Goal: Transaction & Acquisition: Book appointment/travel/reservation

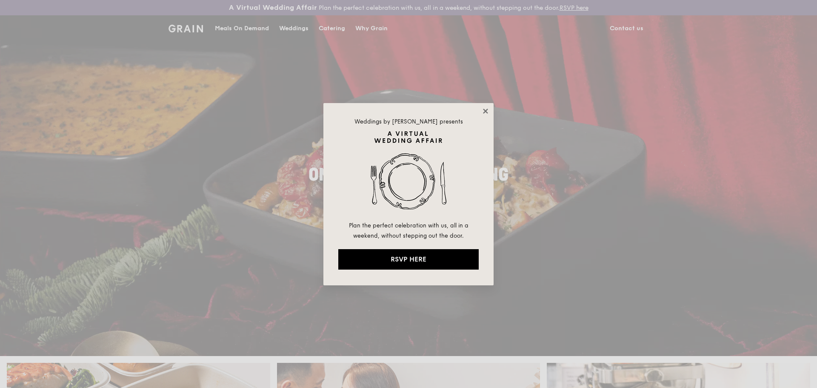
click at [486, 112] on icon at bounding box center [485, 111] width 5 height 5
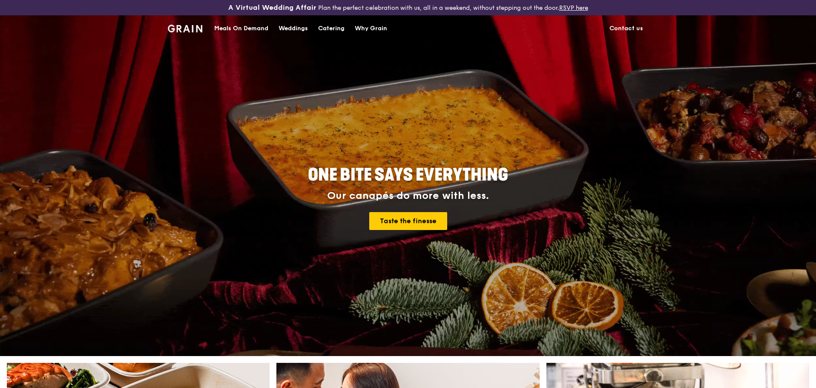
click at [335, 24] on div "Catering" at bounding box center [331, 29] width 26 height 26
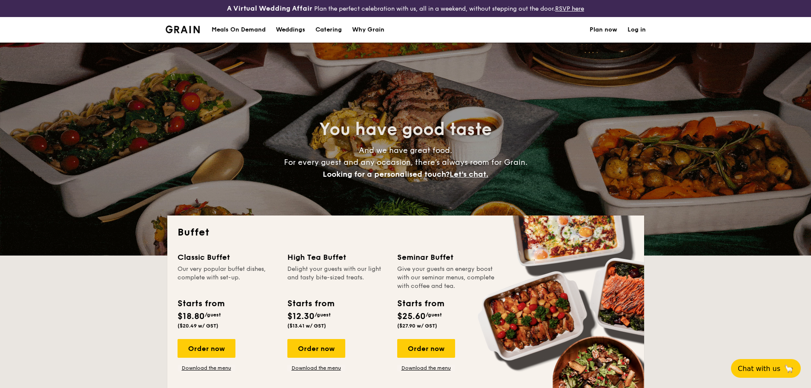
select select
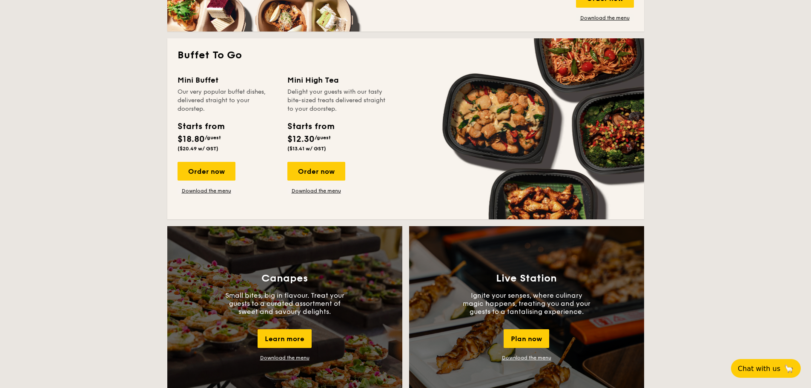
scroll to position [553, 0]
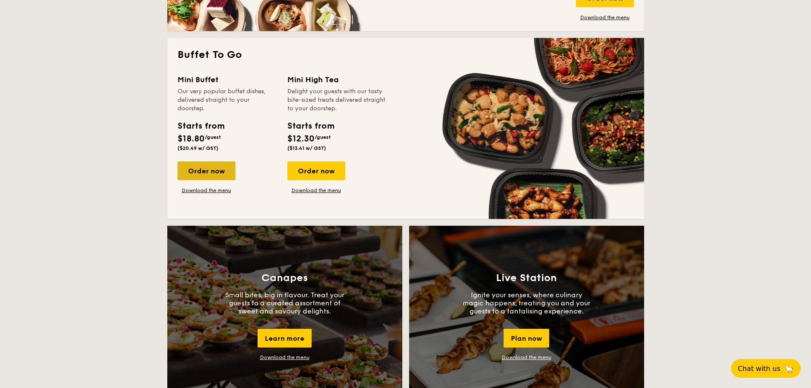
click at [222, 172] on div "Order now" at bounding box center [206, 170] width 58 height 19
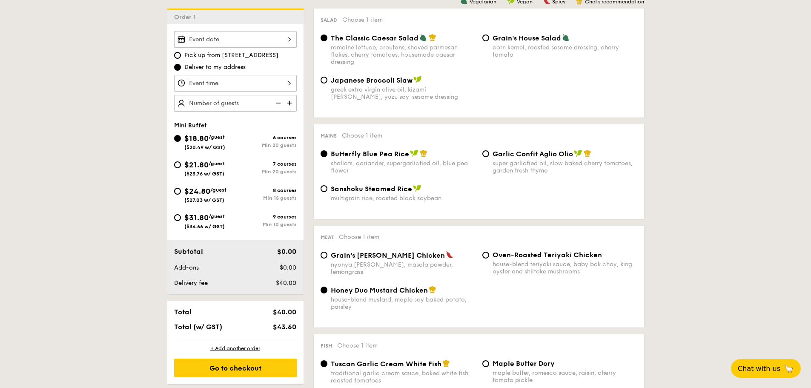
scroll to position [249, 0]
click at [290, 101] on img at bounding box center [290, 102] width 13 height 16
click at [279, 102] on img at bounding box center [277, 102] width 13 height 16
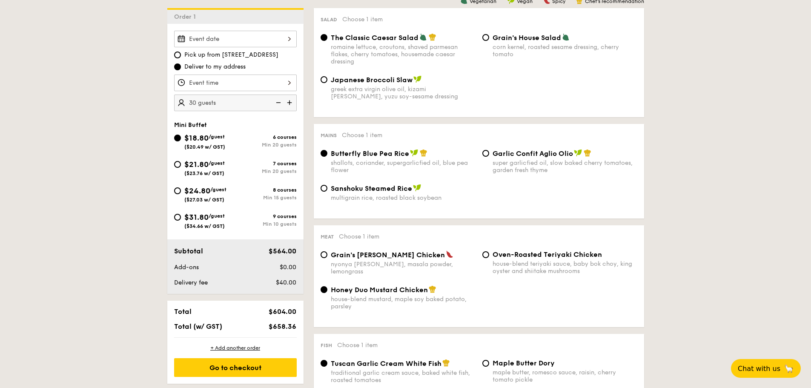
type input "25 guests"
click at [212, 163] on span "/guest" at bounding box center [217, 163] width 16 height 6
click at [181, 163] on input "$21.80 /guest ($23.76 w/ GST) 7 courses Min 20 guests" at bounding box center [177, 164] width 7 height 7
radio input "true"
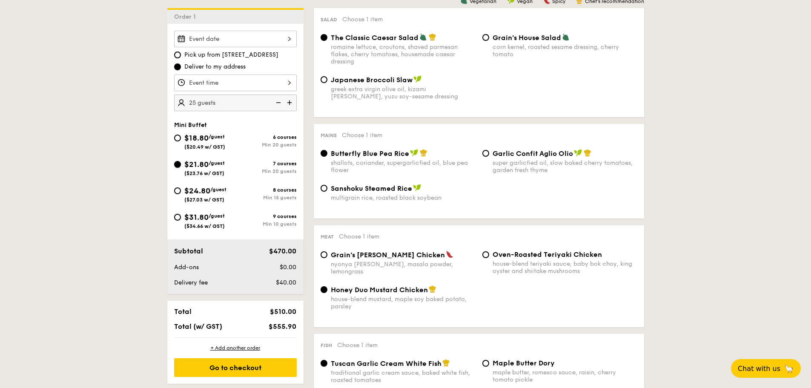
radio input "true"
radio input "false"
radio input "true"
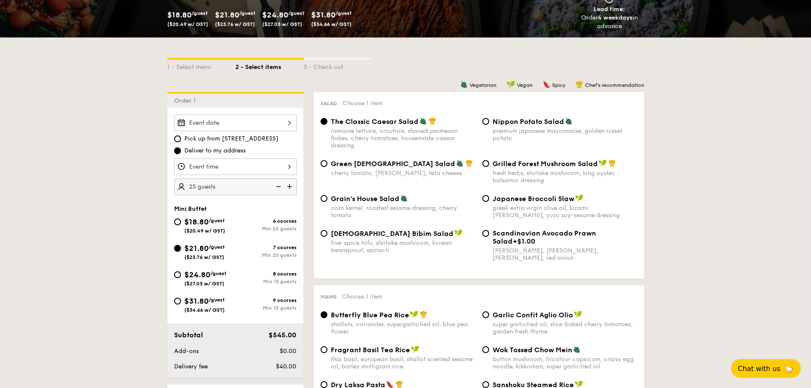
scroll to position [165, 0]
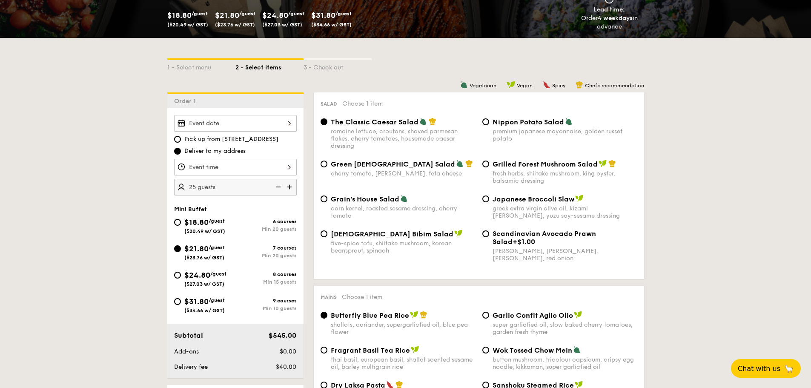
click at [195, 223] on span "$18.80" at bounding box center [196, 222] width 24 height 9
click at [181, 223] on input "$18.80 /guest ($20.49 w/ GST) 6 courses Min 20 guests" at bounding box center [177, 222] width 7 height 7
radio input "true"
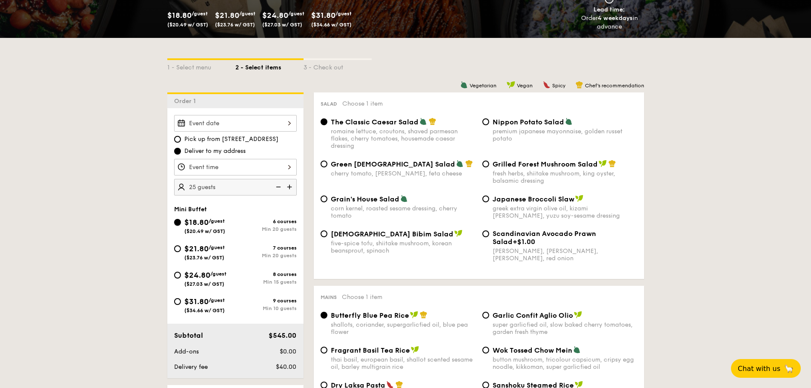
radio input "true"
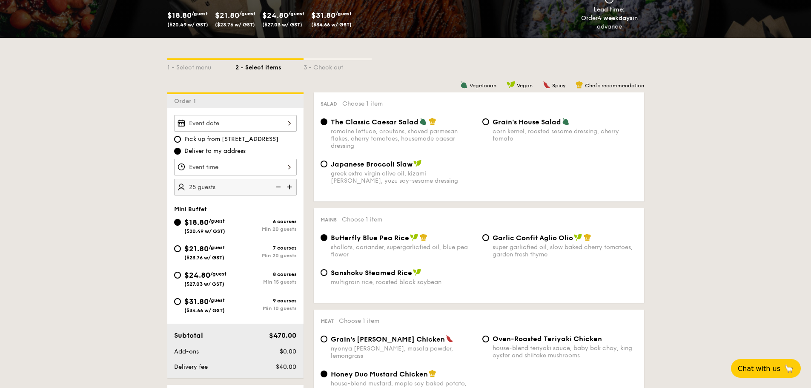
click at [202, 251] on span "$21.80" at bounding box center [196, 248] width 24 height 9
click at [181, 251] on input "$21.80 /guest ($23.76 w/ GST) 7 courses Min 20 guests" at bounding box center [177, 248] width 7 height 7
radio input "true"
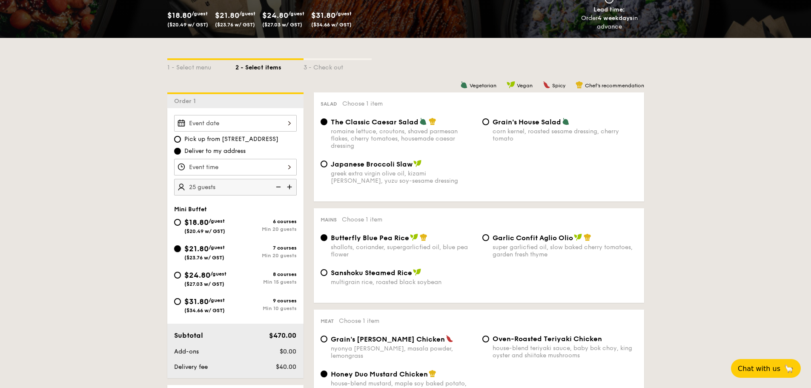
radio input "false"
radio input "true"
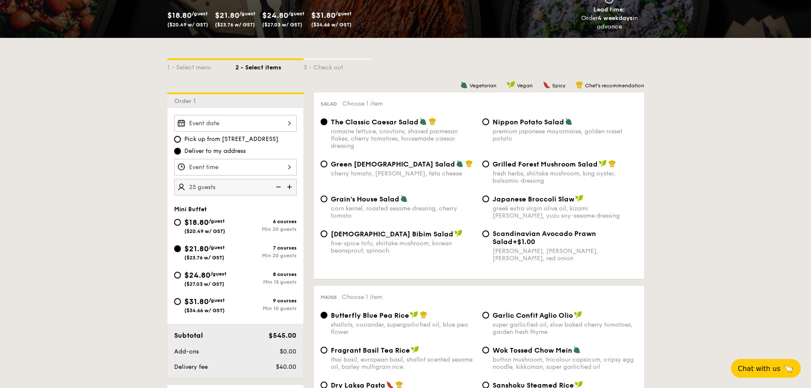
click at [370, 199] on span "Grain's House Salad" at bounding box center [365, 199] width 69 height 8
click at [327, 199] on input "Grain's House Salad corn kernel, roasted sesame dressing, cherry tomato" at bounding box center [324, 198] width 7 height 7
radio input "true"
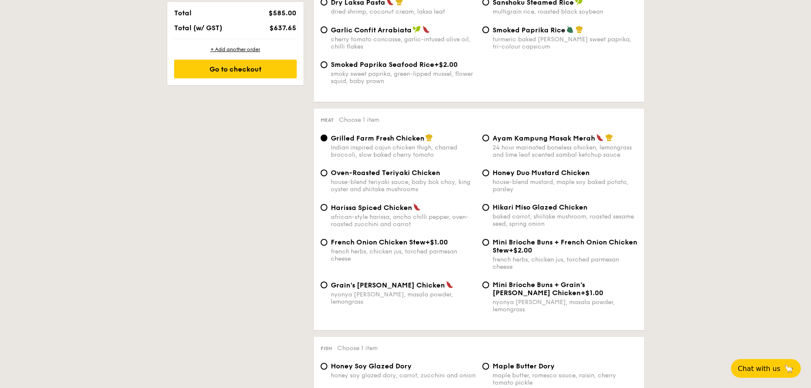
scroll to position [548, 0]
click at [404, 242] on span "French Onion Chicken Stew" at bounding box center [378, 242] width 94 height 8
click at [327, 242] on input "French Onion Chicken Stew +$1.00 french herbs, chicken jus, torched parmesan ch…" at bounding box center [324, 241] width 7 height 7
radio input "true"
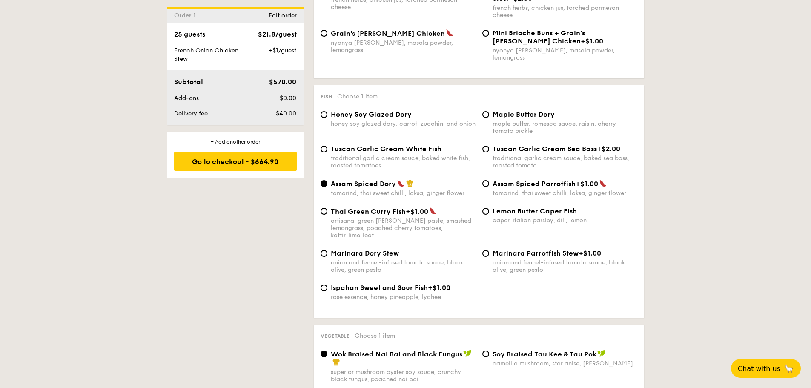
scroll to position [799, 0]
click at [425, 144] on span "Tuscan Garlic Cream White Fish" at bounding box center [386, 148] width 111 height 8
click at [327, 145] on input "Tuscan Garlic Cream White Fish traditional garlic cream sauce, baked white fish…" at bounding box center [324, 148] width 7 height 7
radio input "true"
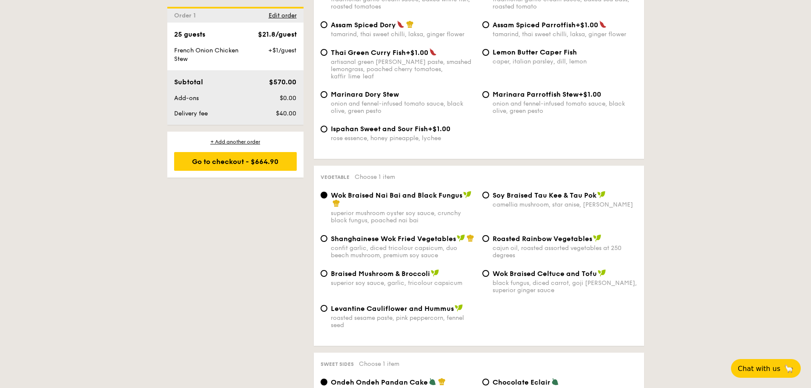
scroll to position [958, 0]
click at [441, 234] on span "Shanghainese Wok Fried Vegetables" at bounding box center [393, 238] width 125 height 8
click at [327, 235] on input "Shanghainese Wok Fried Vegetables confit garlic, diced tricolour capsicum, duo …" at bounding box center [324, 238] width 7 height 7
radio input "true"
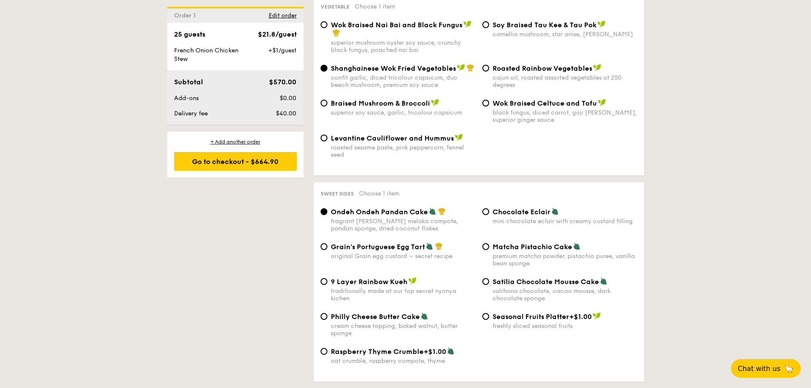
scroll to position [1128, 0]
click at [413, 242] on span "Grain's Portuguese Egg Tart" at bounding box center [378, 246] width 94 height 8
click at [327, 243] on input "Grain's Portuguese Egg Tart original Grain egg custard – secret recipe" at bounding box center [324, 246] width 7 height 7
radio input "true"
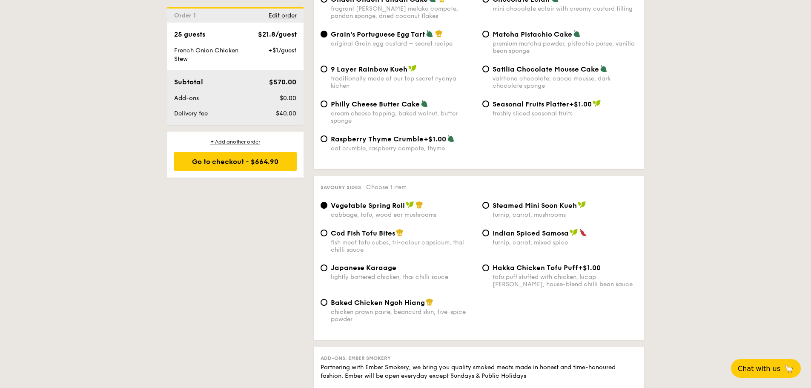
scroll to position [1341, 0]
click at [385, 263] on span "Japanese Karaage" at bounding box center [364, 267] width 66 height 8
click at [327, 264] on input "Japanese Karaage lightly battered chicken, thai chilli sauce" at bounding box center [324, 267] width 7 height 7
radio input "true"
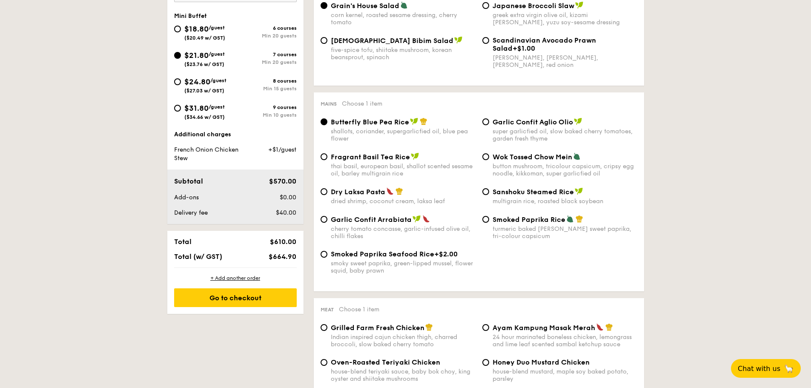
scroll to position [359, 0]
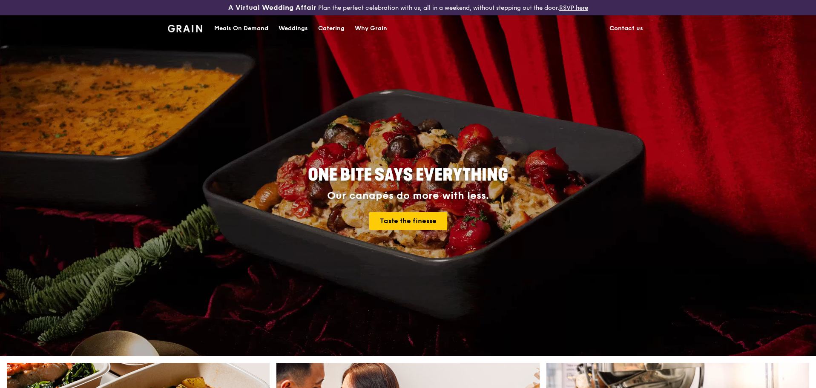
click at [339, 25] on div "Catering" at bounding box center [331, 29] width 26 height 26
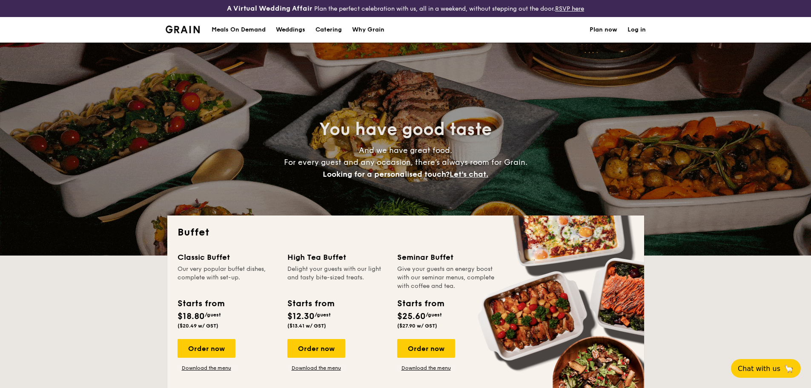
select select
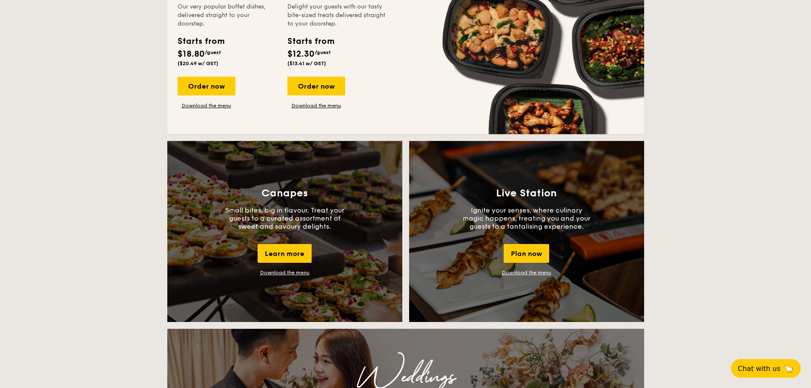
scroll to position [638, 0]
click at [304, 250] on div "Learn more" at bounding box center [285, 252] width 54 height 19
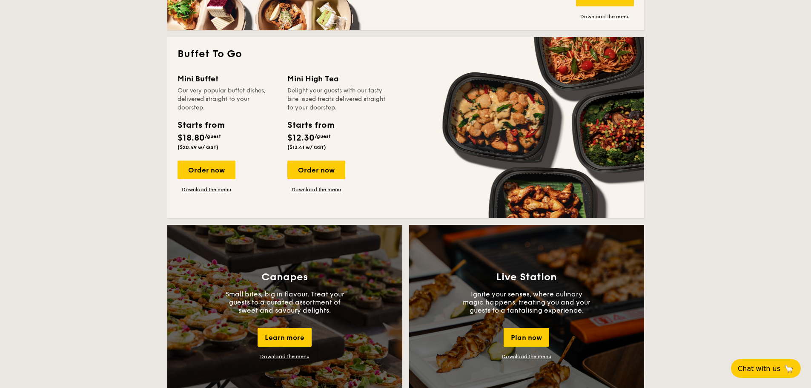
scroll to position [553, 0]
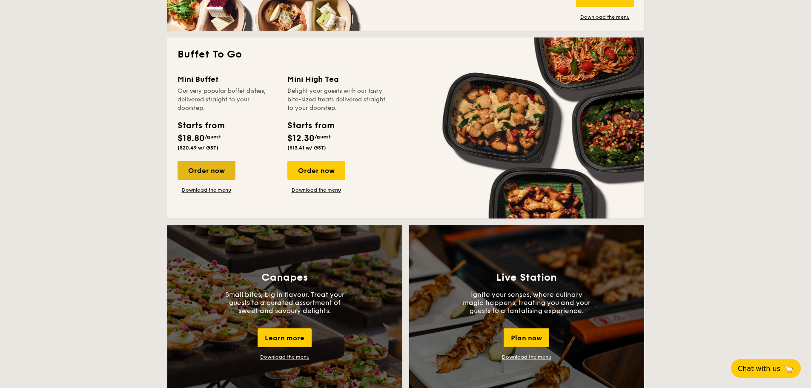
click at [221, 175] on div "Order now" at bounding box center [206, 170] width 58 height 19
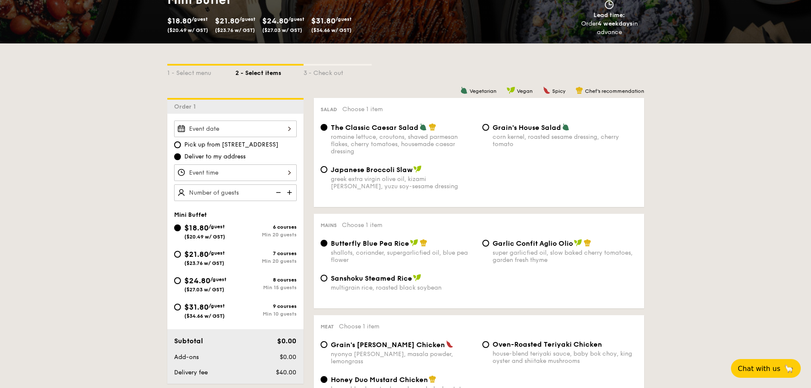
scroll to position [160, 0]
click at [290, 194] on img at bounding box center [290, 192] width 13 height 16
type input "25 guests"
click at [291, 126] on div at bounding box center [235, 128] width 123 height 17
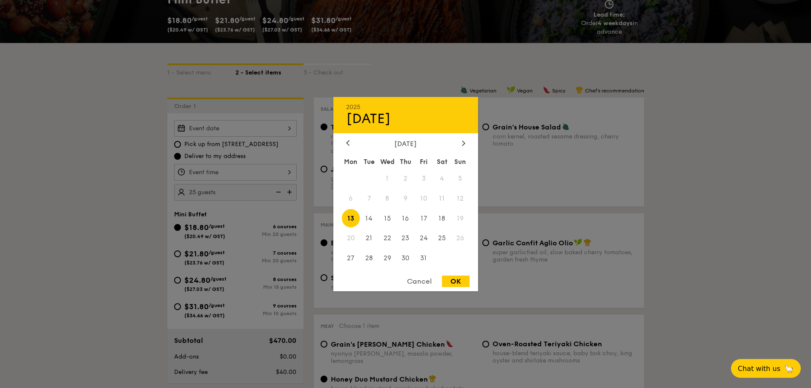
click at [469, 142] on div "October 2025" at bounding box center [405, 143] width 145 height 8
click at [463, 143] on icon at bounding box center [463, 143] width 3 height 6
click at [409, 236] on span "20" at bounding box center [405, 238] width 18 height 18
click at [454, 280] on div "OK" at bounding box center [456, 280] width 28 height 11
type input "Nov 20, 2025"
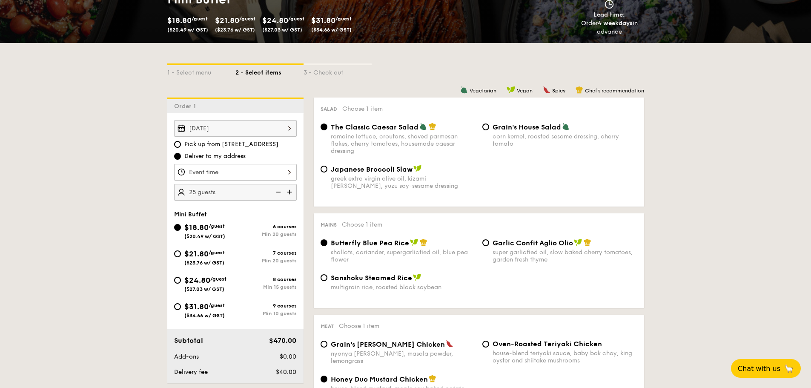
click at [285, 172] on div at bounding box center [405, 194] width 811 height 388
click at [290, 172] on div at bounding box center [235, 172] width 123 height 17
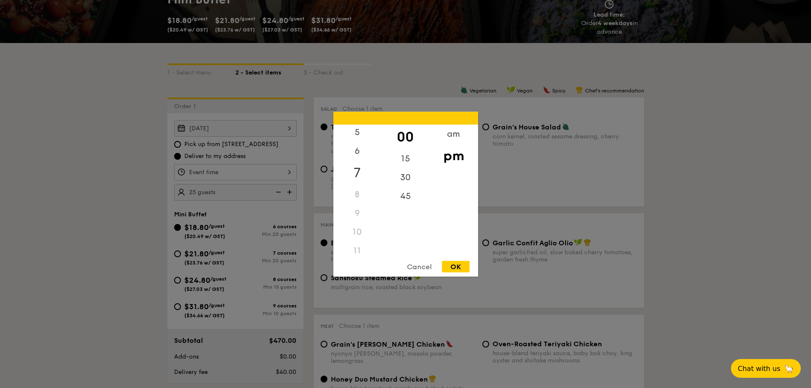
scroll to position [101, 0]
click at [364, 135] on div "5" at bounding box center [357, 135] width 48 height 25
click at [363, 157] on div "6" at bounding box center [357, 160] width 48 height 25
click at [364, 133] on div "5" at bounding box center [357, 135] width 48 height 25
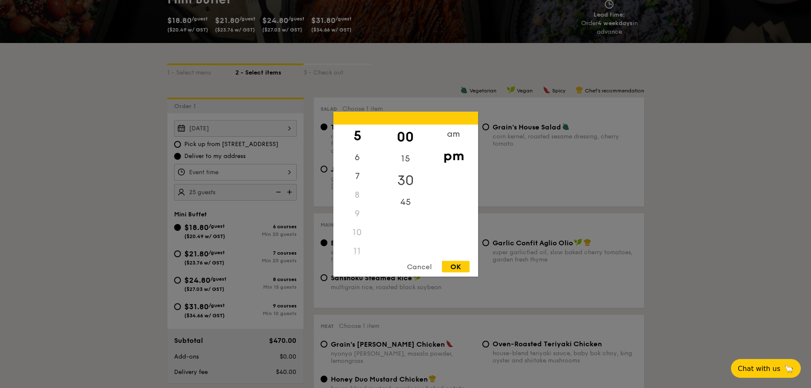
click at [407, 180] on div "30" at bounding box center [405, 180] width 48 height 25
click at [453, 265] on div "OK" at bounding box center [456, 266] width 28 height 11
type input "5:30PM"
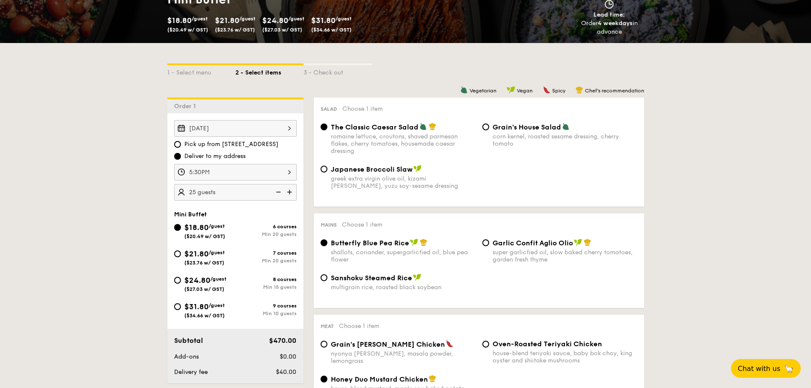
click at [520, 133] on div "corn kernel, roasted sesame dressing, cherry tomato" at bounding box center [564, 140] width 145 height 14
click at [489, 130] on input "Grain's House Salad corn kernel, roasted sesame dressing, cherry tomato" at bounding box center [485, 126] width 7 height 7
radio input "true"
click at [267, 256] on div "7 courses Min 20 guests" at bounding box center [265, 257] width 61 height 14
click at [181, 256] on input "$21.80 /guest ($23.76 w/ GST) 7 courses Min 20 guests" at bounding box center [177, 253] width 7 height 7
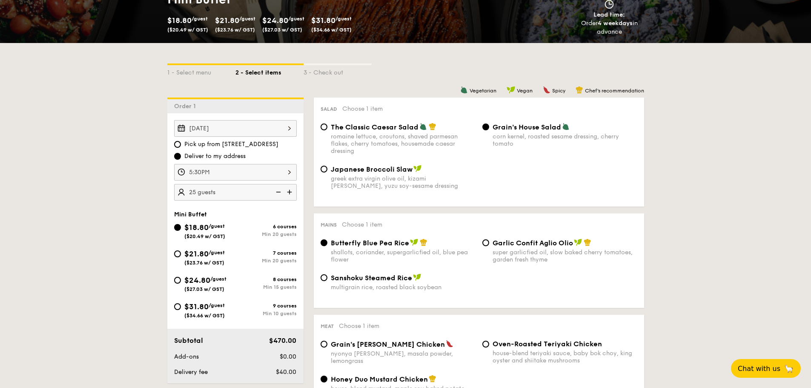
radio input "true"
radio input "false"
radio input "true"
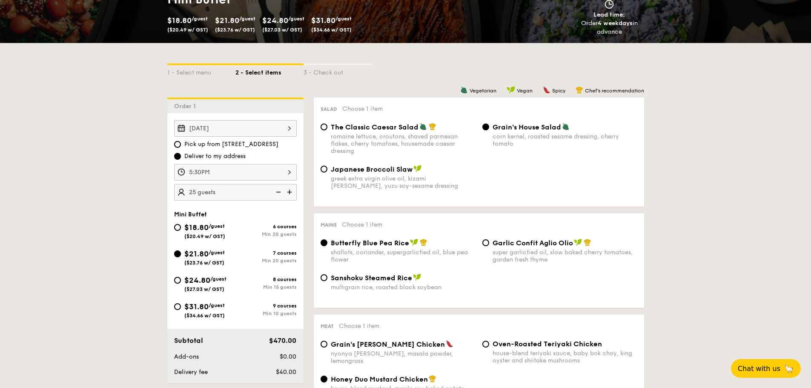
radio input "true"
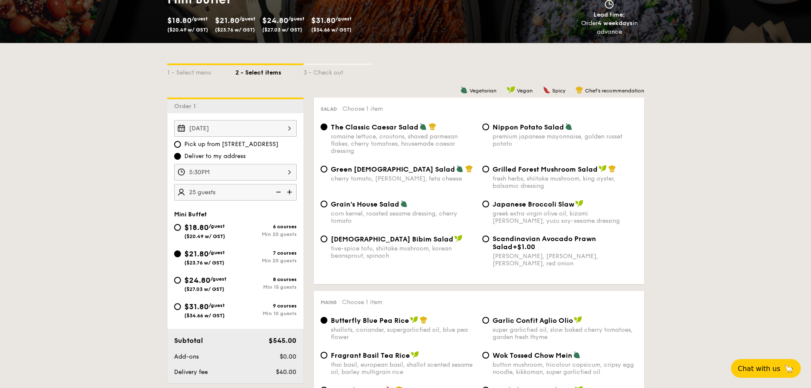
click at [382, 201] on span "Grain's House Salad" at bounding box center [365, 204] width 69 height 8
click at [327, 201] on input "Grain's House Salad corn kernel, roasted sesame dressing, cherry tomato" at bounding box center [324, 203] width 7 height 7
radio input "true"
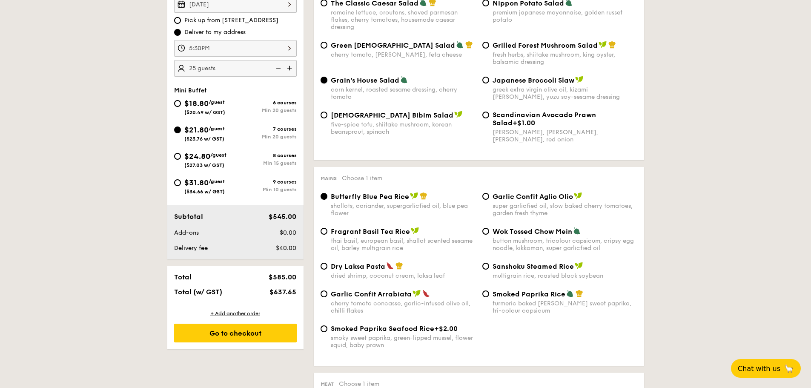
scroll to position [284, 0]
click at [368, 269] on span "Dry Laksa Pasta" at bounding box center [358, 266] width 54 height 8
click at [327, 269] on input "Dry Laksa Pasta dried shrimp, coconut cream, laksa leaf" at bounding box center [324, 265] width 7 height 7
radio input "true"
click at [213, 103] on span "/guest" at bounding box center [217, 102] width 16 height 6
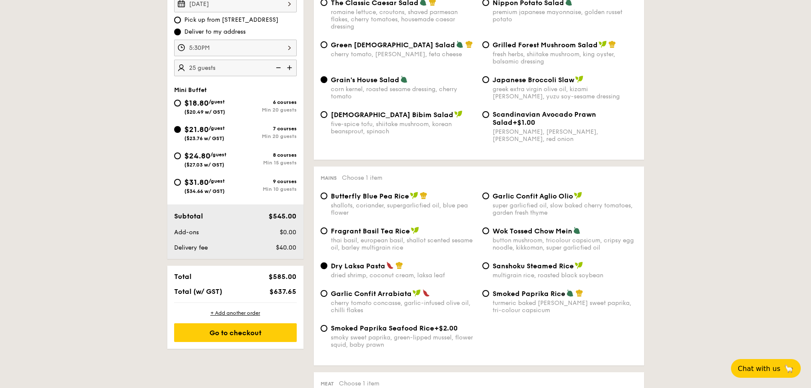
click at [181, 103] on input "$18.80 /guest ($20.49 w/ GST) 6 courses Min 20 guests" at bounding box center [177, 103] width 7 height 7
radio input "true"
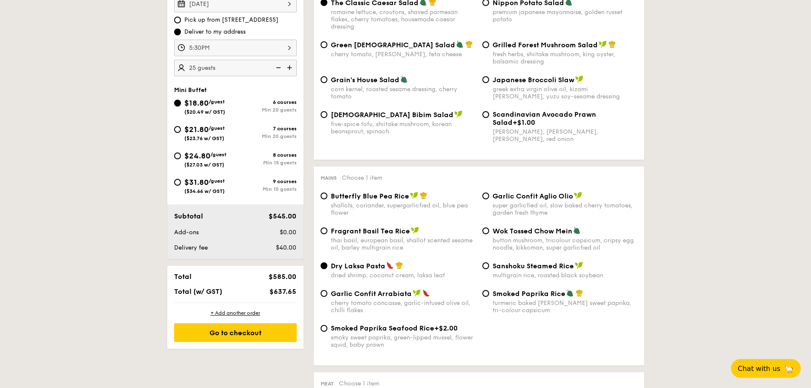
radio input "true"
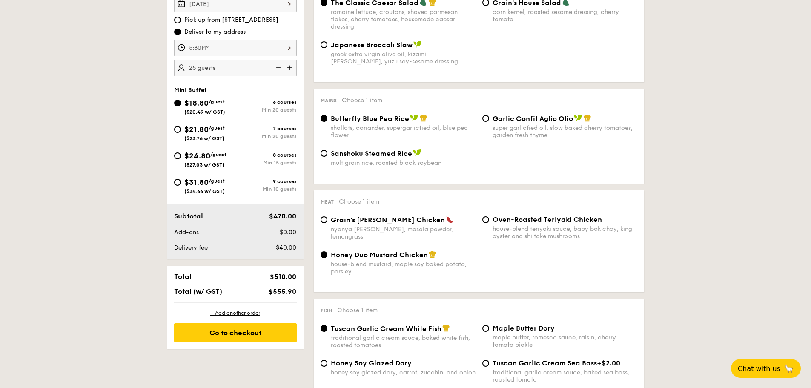
click at [238, 132] on div "7 courses Min 20 guests" at bounding box center [265, 133] width 61 height 14
click at [181, 132] on input "$21.80 /guest ($23.76 w/ GST) 7 courses Min 20 guests" at bounding box center [177, 129] width 7 height 7
radio input "true"
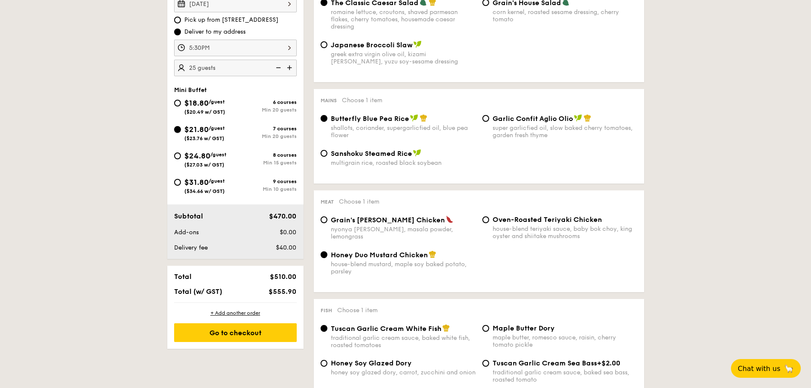
radio input "false"
radio input "true"
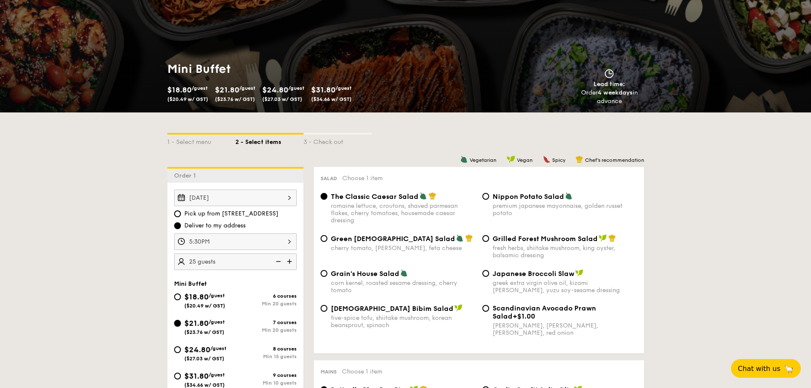
scroll to position [90, 0]
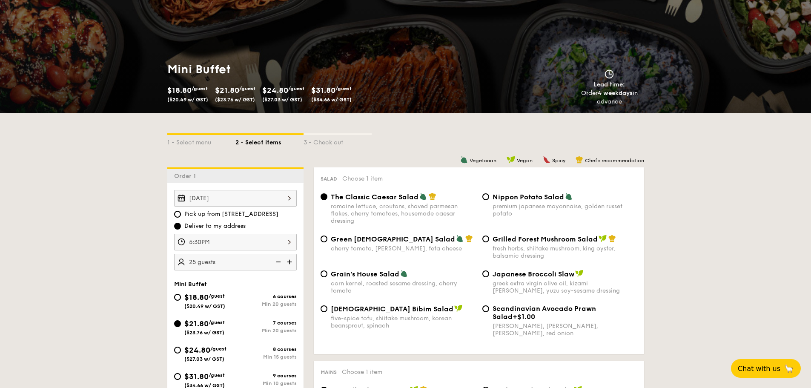
click at [278, 262] on img at bounding box center [277, 262] width 13 height 16
type input "20 guests"
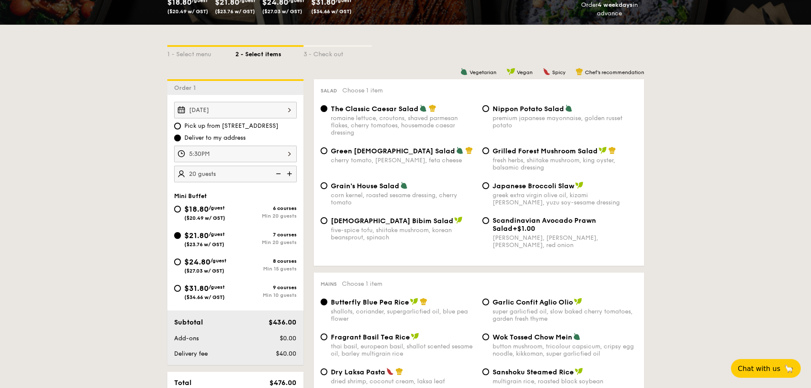
scroll to position [177, 0]
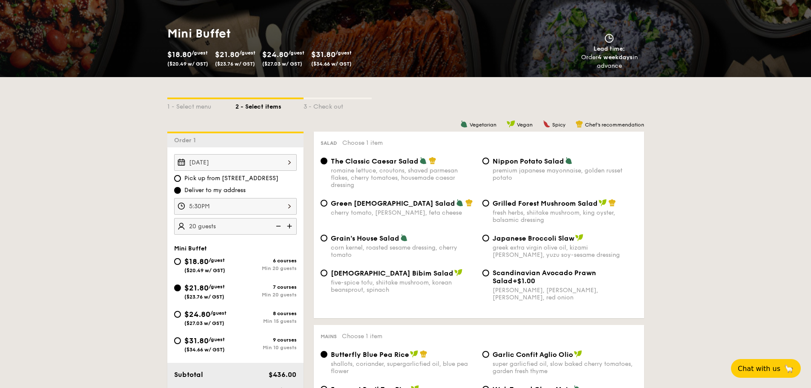
scroll to position [0, 0]
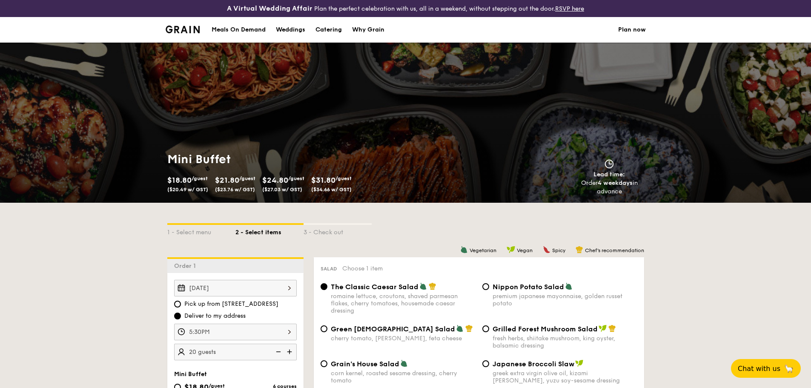
click at [326, 27] on div "Catering" at bounding box center [328, 30] width 26 height 26
select select
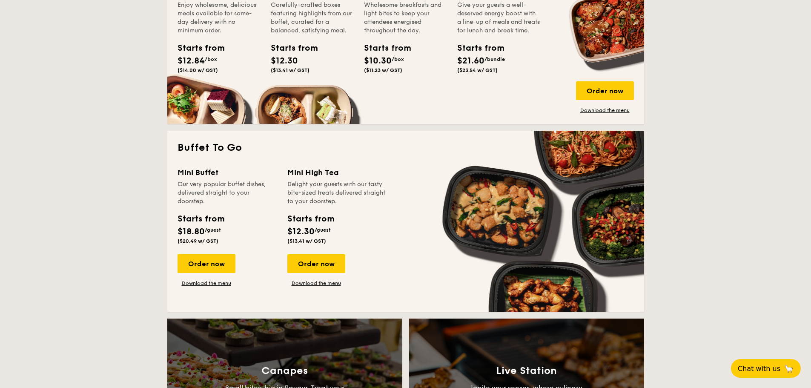
scroll to position [463, 0]
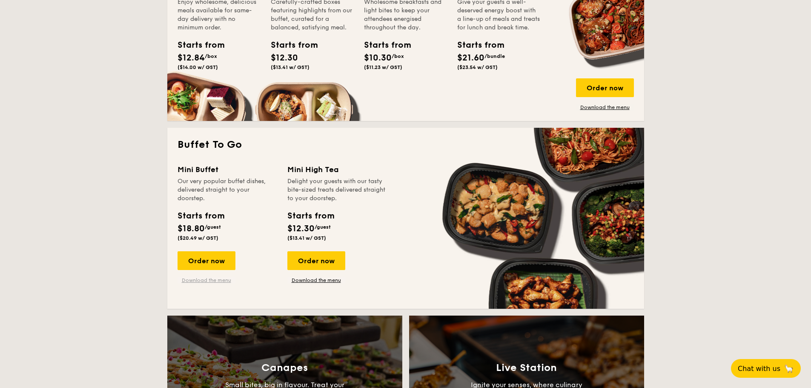
click at [227, 281] on link "Download the menu" at bounding box center [206, 280] width 58 height 7
click at [220, 258] on div "Order now" at bounding box center [206, 260] width 58 height 19
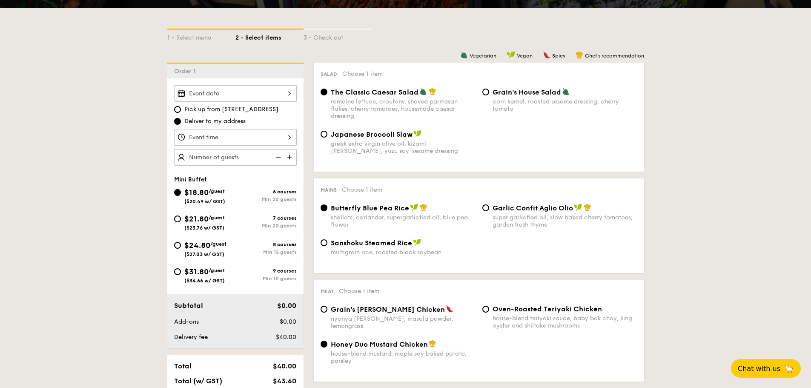
scroll to position [211, 0]
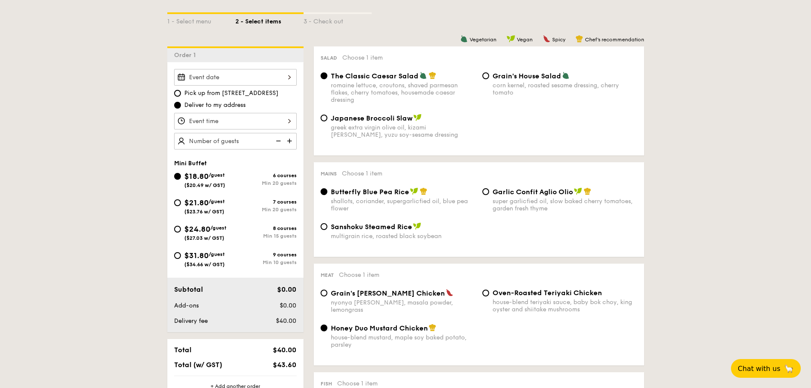
click at [213, 204] on div "$21.80 /guest ($23.76 w/ GST)" at bounding box center [204, 206] width 40 height 18
click at [181, 204] on input "$21.80 /guest ($23.76 w/ GST) 7 courses Min 20 guests" at bounding box center [177, 202] width 7 height 7
radio input "true"
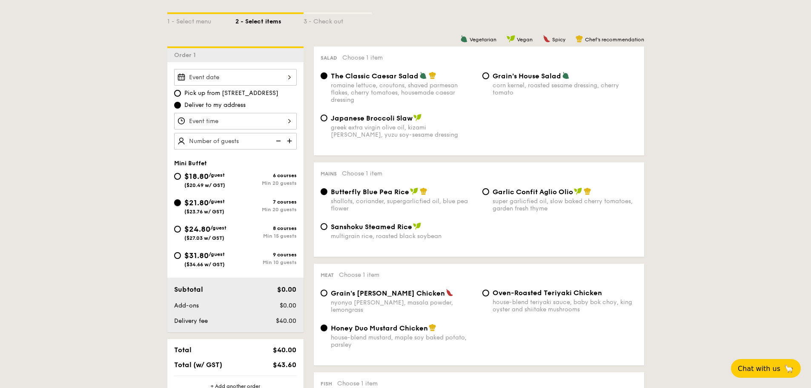
radio input "false"
radio input "true"
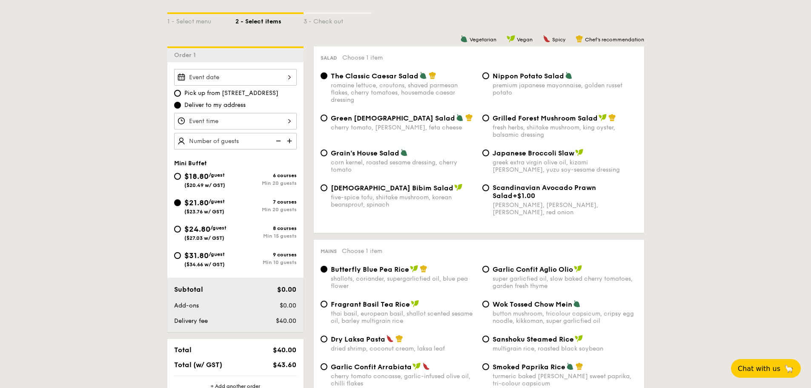
click at [349, 338] on span "Dry Laksa Pasta" at bounding box center [358, 339] width 54 height 8
click at [327, 338] on input "Dry Laksa Pasta dried shrimp, coconut cream, laksa leaf" at bounding box center [324, 338] width 7 height 7
radio input "true"
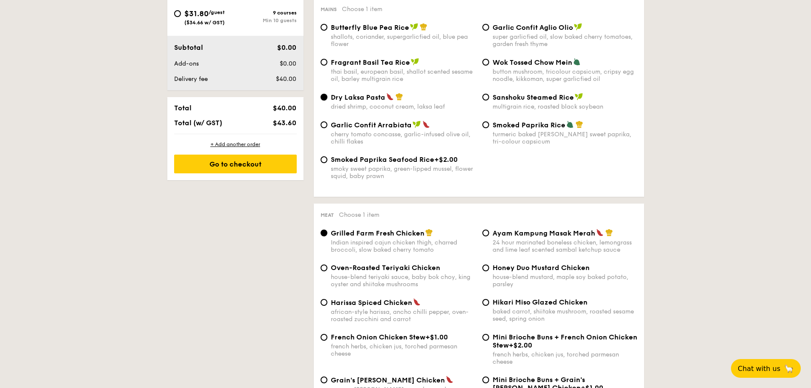
scroll to position [453, 0]
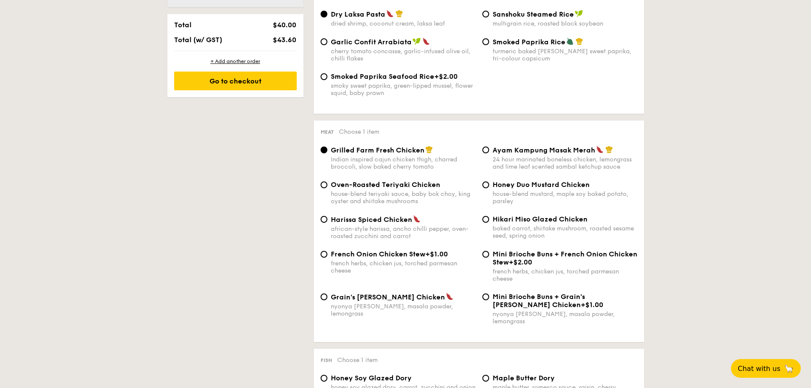
click at [429, 255] on span "+$1.00" at bounding box center [436, 254] width 23 height 8
click at [327, 255] on input "French Onion Chicken Stew +$1.00 french herbs, chicken jus, torched parmesan ch…" at bounding box center [324, 254] width 7 height 7
radio input "true"
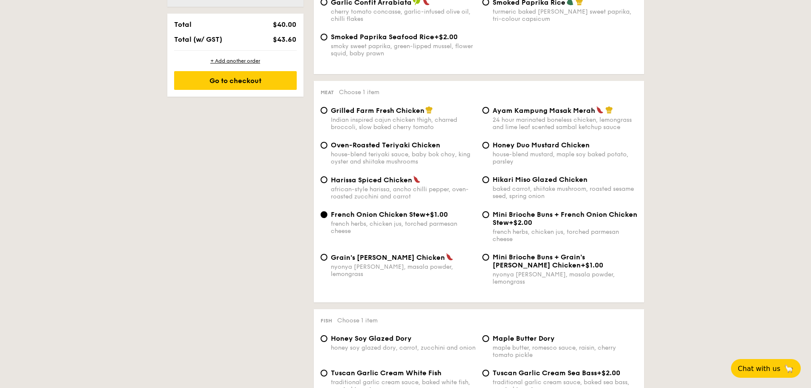
click at [407, 217] on span "French Onion Chicken Stew" at bounding box center [378, 214] width 94 height 8
click at [327, 217] on input "French Onion Chicken Stew +$1.00 french herbs, chicken jus, torched parmesan ch…" at bounding box center [324, 214] width 7 height 7
click at [539, 184] on div "Hikari Miso Glazed Chicken baked carrot, shiitake mushroom, roasted sesame seed…" at bounding box center [564, 187] width 145 height 24
click at [489, 183] on input "Hikari Miso Glazed Chicken baked carrot, shiitake mushroom, roasted sesame seed…" at bounding box center [485, 179] width 7 height 7
radio input "true"
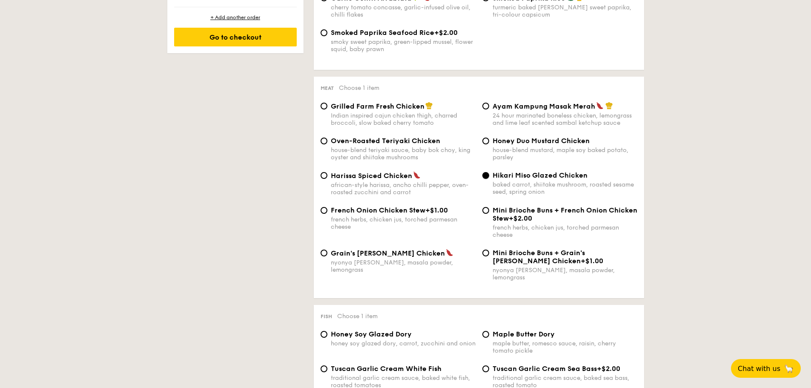
scroll to position [579, 0]
click at [421, 211] on span "French Onion Chicken Stew" at bounding box center [378, 210] width 94 height 8
click at [327, 211] on input "French Onion Chicken Stew +$1.00 french herbs, chicken jus, torched parmesan ch…" at bounding box center [324, 210] width 7 height 7
radio input "true"
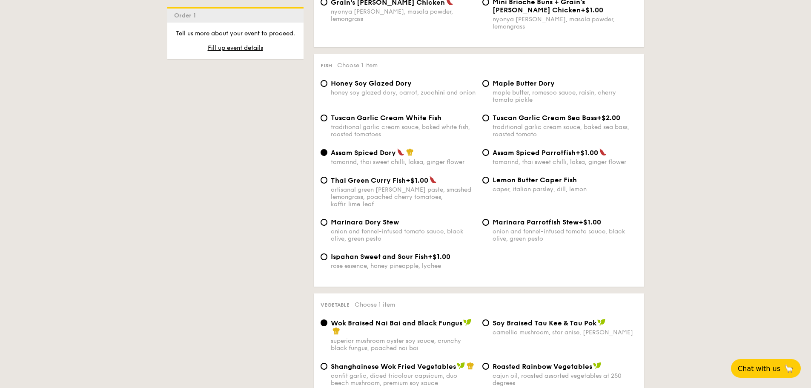
scroll to position [830, 0]
click at [392, 114] on span "Tuscan Garlic Cream White Fish" at bounding box center [386, 117] width 111 height 8
click at [327, 114] on input "Tuscan Garlic Cream White Fish traditional garlic cream sauce, baked white fish…" at bounding box center [324, 117] width 7 height 7
radio input "true"
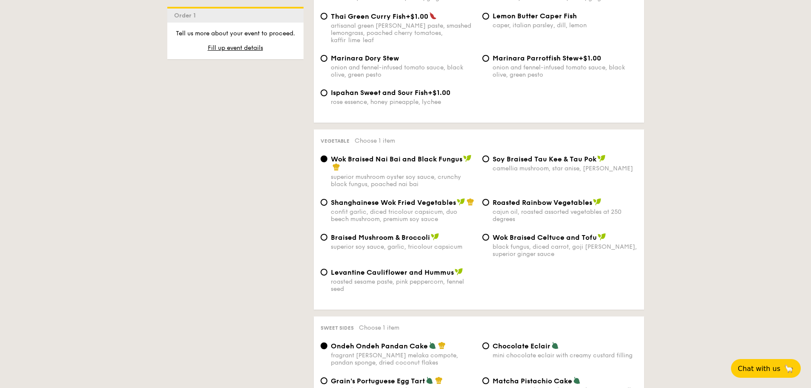
scroll to position [994, 0]
click at [387, 198] on span "Shanghainese Wok Fried Vegetables" at bounding box center [393, 202] width 125 height 8
click at [327, 198] on input "Shanghainese Wok Fried Vegetables confit garlic, diced tricolour capsicum, duo …" at bounding box center [324, 201] width 7 height 7
radio input "true"
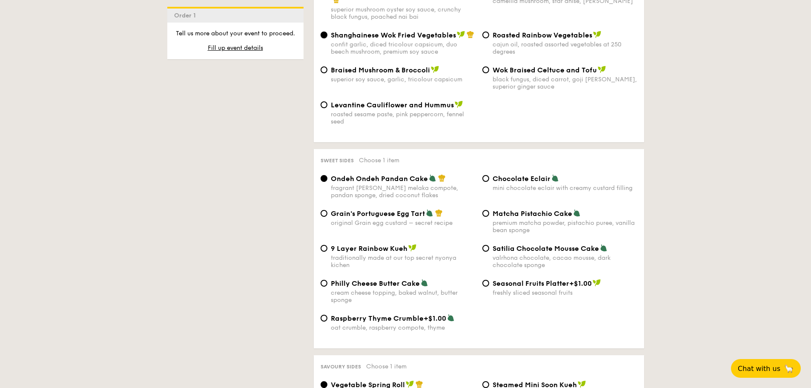
scroll to position [1163, 0]
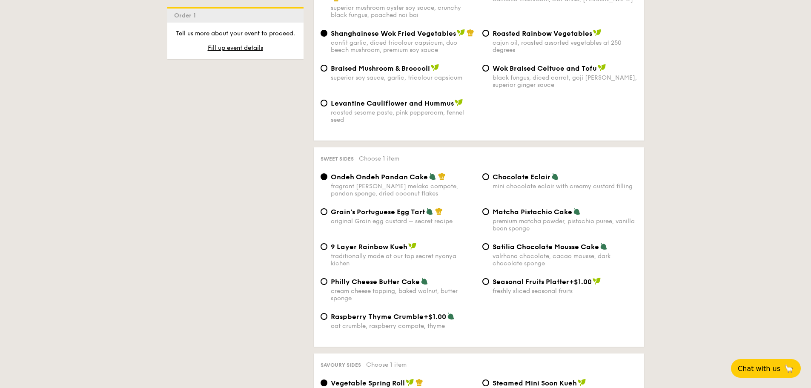
click at [391, 208] on span "Grain's Portuguese Egg Tart" at bounding box center [378, 212] width 94 height 8
click at [327, 208] on input "Grain's Portuguese Egg Tart original Grain egg custard – secret recipe" at bounding box center [324, 211] width 7 height 7
radio input "true"
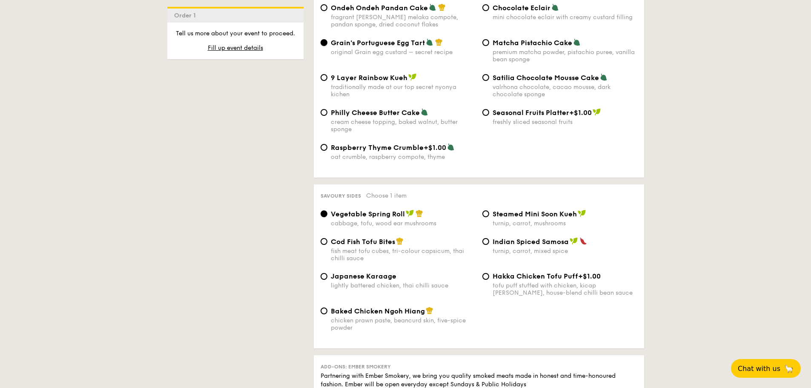
scroll to position [1332, 0]
click at [377, 272] on span "Japanese Karaage" at bounding box center [364, 276] width 66 height 8
click at [327, 272] on input "Japanese Karaage lightly battered chicken, thai chilli sauce" at bounding box center [324, 275] width 7 height 7
radio input "true"
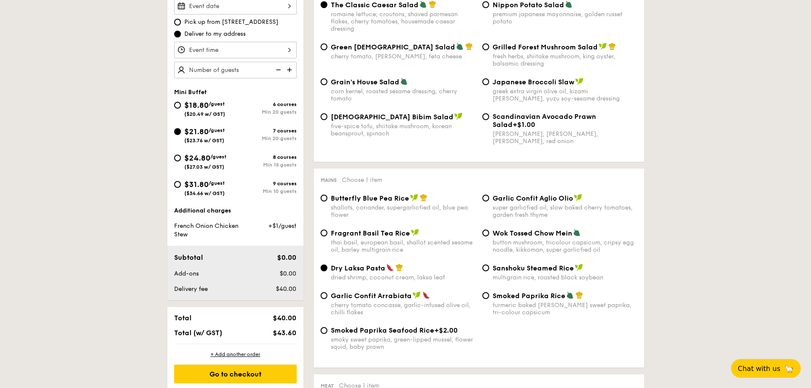
scroll to position [265, 0]
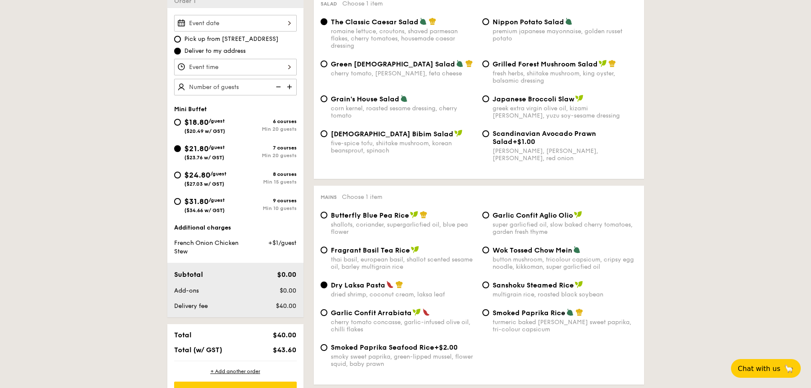
click at [281, 20] on div at bounding box center [235, 23] width 123 height 17
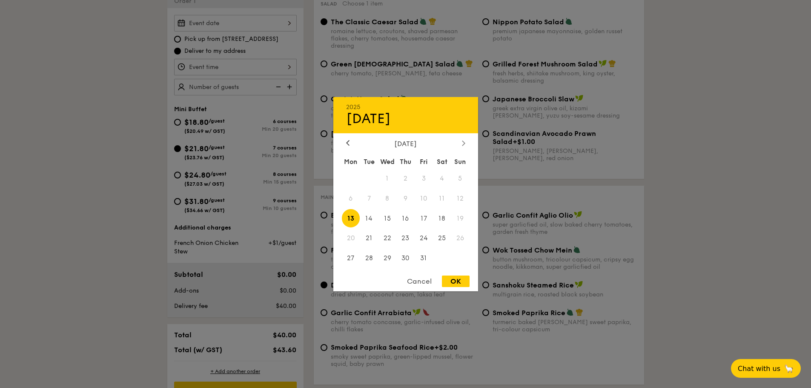
click at [466, 145] on div at bounding box center [464, 143] width 8 height 8
click at [407, 236] on span "20" at bounding box center [405, 238] width 18 height 18
click at [455, 278] on div "OK" at bounding box center [456, 280] width 28 height 11
type input "Nov 20, 2025"
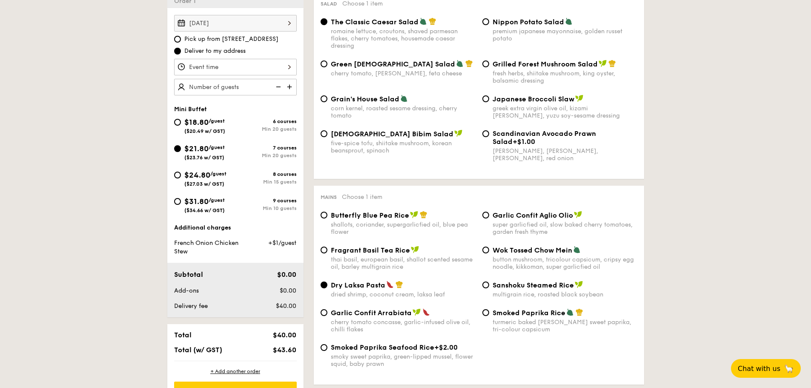
click at [288, 65] on div at bounding box center [235, 67] width 123 height 17
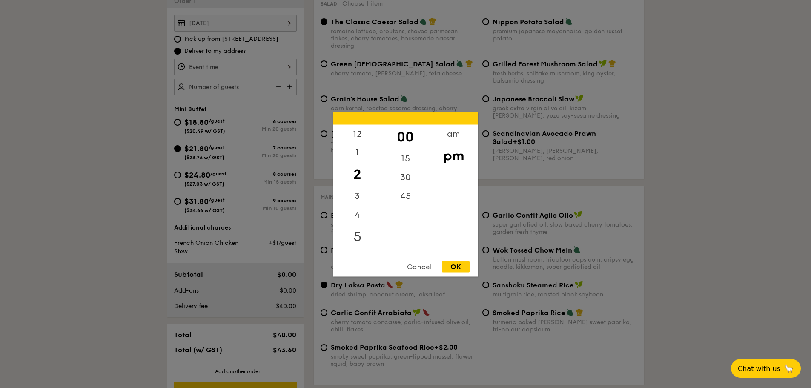
click at [357, 239] on div "5" at bounding box center [357, 236] width 48 height 25
click at [404, 197] on div "45" at bounding box center [405, 198] width 48 height 25
click at [461, 270] on div "OK" at bounding box center [456, 266] width 28 height 11
type input "5:45PM"
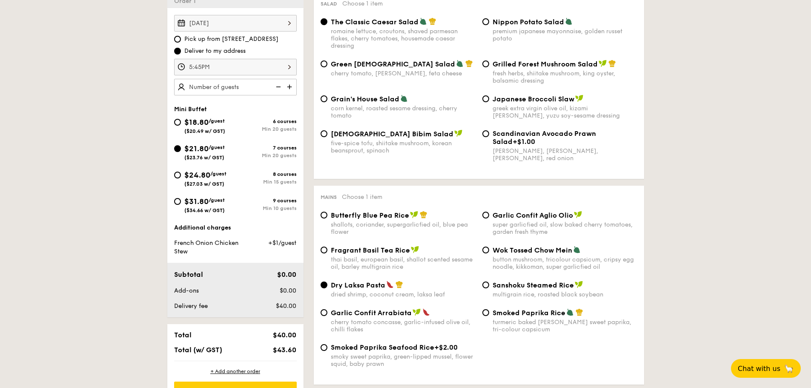
click at [290, 81] on img at bounding box center [290, 87] width 13 height 16
type input "20 guests"
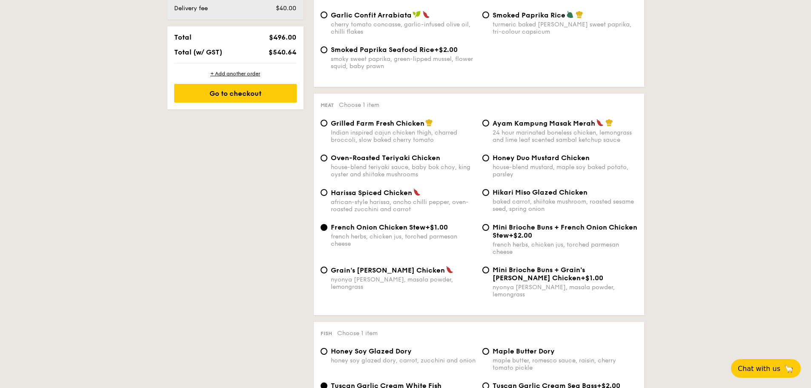
scroll to position [563, 0]
click at [486, 124] on input "Ayam Kampung Masak Merah 24 hour marinated boneless chicken, lemongrass and lim…" at bounding box center [485, 122] width 7 height 7
radio input "true"
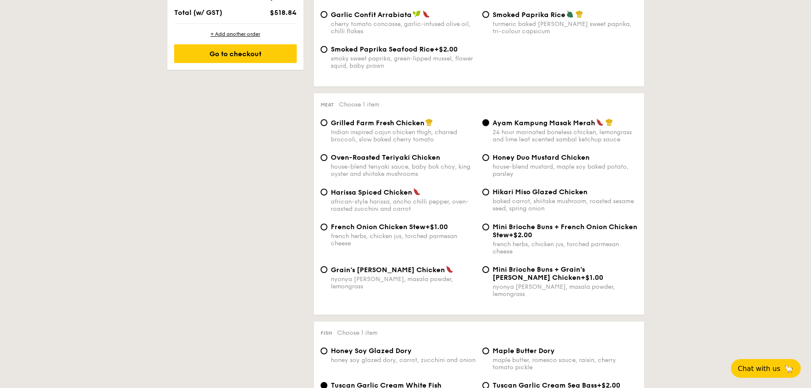
scroll to position [524, 0]
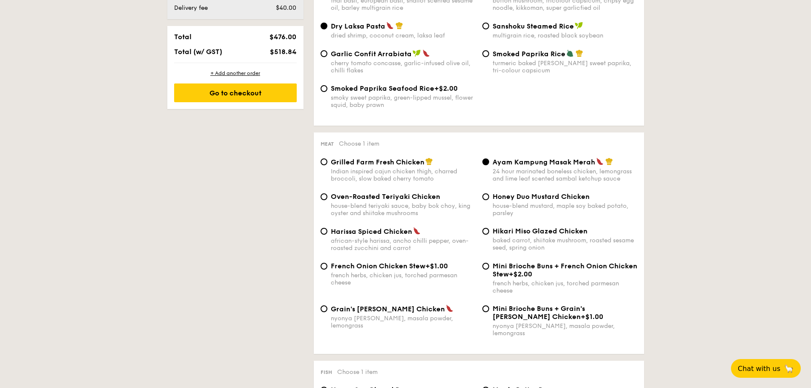
click at [329, 195] on div "Oven-Roasted Teriyaki Chicken house-blend teriyaki sauce, baby bok choy, king o…" at bounding box center [398, 204] width 162 height 24
click at [329, 236] on div "Harissa Spiced Chicken african-style harissa, ancho chilli pepper, oven-roasted…" at bounding box center [398, 239] width 162 height 25
click at [329, 198] on div "Oven-Roasted Teriyaki Chicken house-blend teriyaki sauce, baby bok choy, king o…" at bounding box center [398, 204] width 162 height 24
click at [511, 235] on div "Hikari Miso Glazed Chicken baked carrot, shiitake mushroom, roasted sesame seed…" at bounding box center [564, 239] width 145 height 24
click at [489, 235] on input "Hikari Miso Glazed Chicken baked carrot, shiitake mushroom, roasted sesame seed…" at bounding box center [485, 231] width 7 height 7
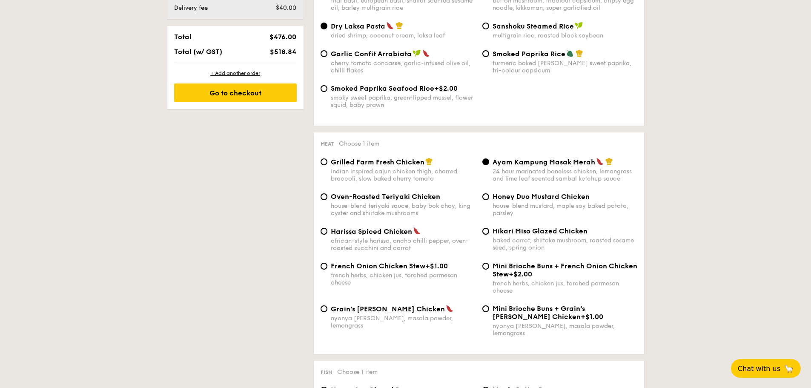
radio input "true"
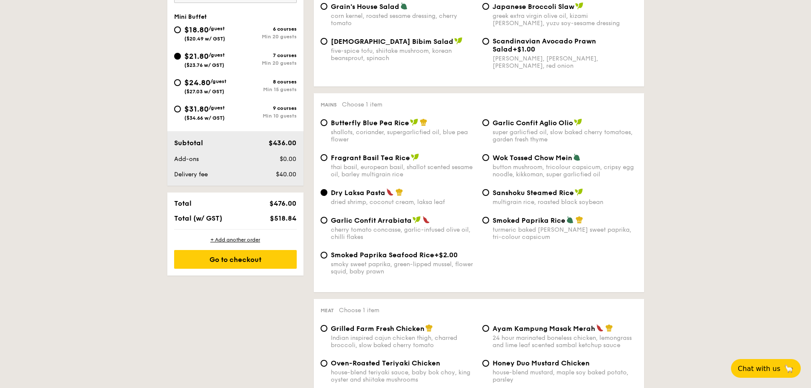
scroll to position [358, 0]
